Goal: Information Seeking & Learning: Learn about a topic

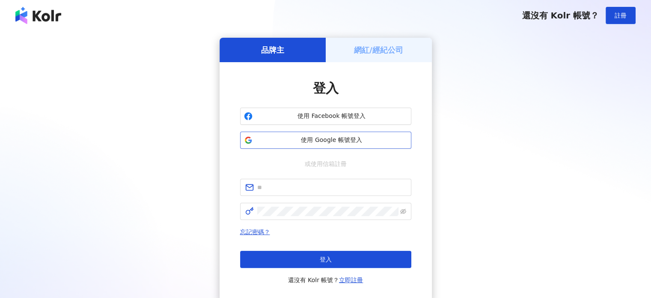
click at [355, 140] on span "使用 Google 帳號登入" at bounding box center [332, 140] width 152 height 9
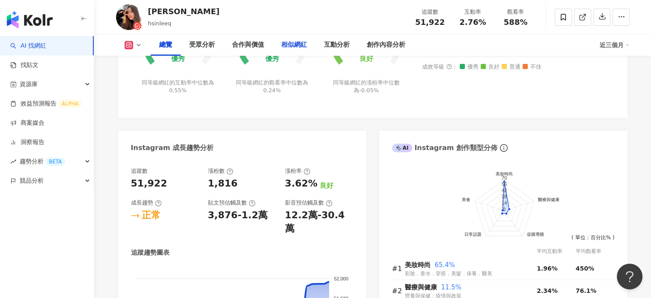
scroll to position [315, 0]
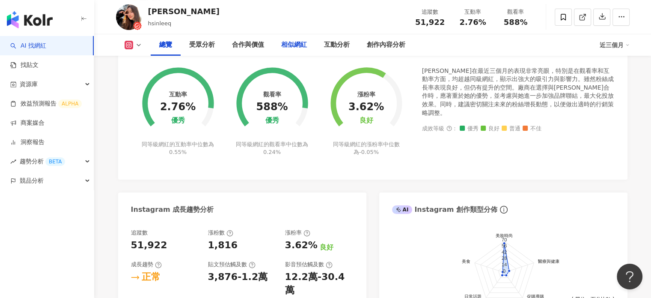
click at [295, 34] on div "相似網紅" at bounding box center [294, 44] width 43 height 21
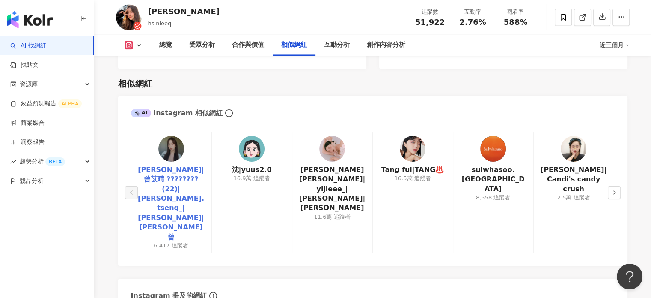
click at [174, 174] on link "[PERSON_NAME]|曾苡晴 ???????? (22)|[PERSON_NAME].tseng_|[PERSON_NAME]|[PERSON_NAME…" at bounding box center [171, 203] width 67 height 77
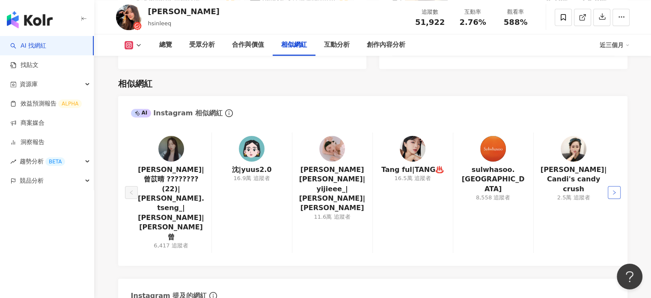
click at [618, 186] on button "button" at bounding box center [614, 192] width 13 height 13
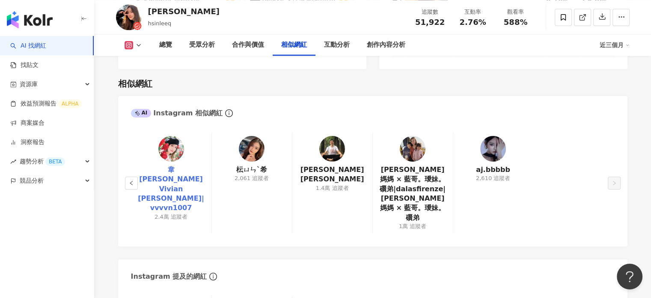
click at [173, 165] on link "韋[PERSON_NAME] Vivian [PERSON_NAME]|vvvvn1007" at bounding box center [171, 189] width 67 height 48
